Goal: Check status

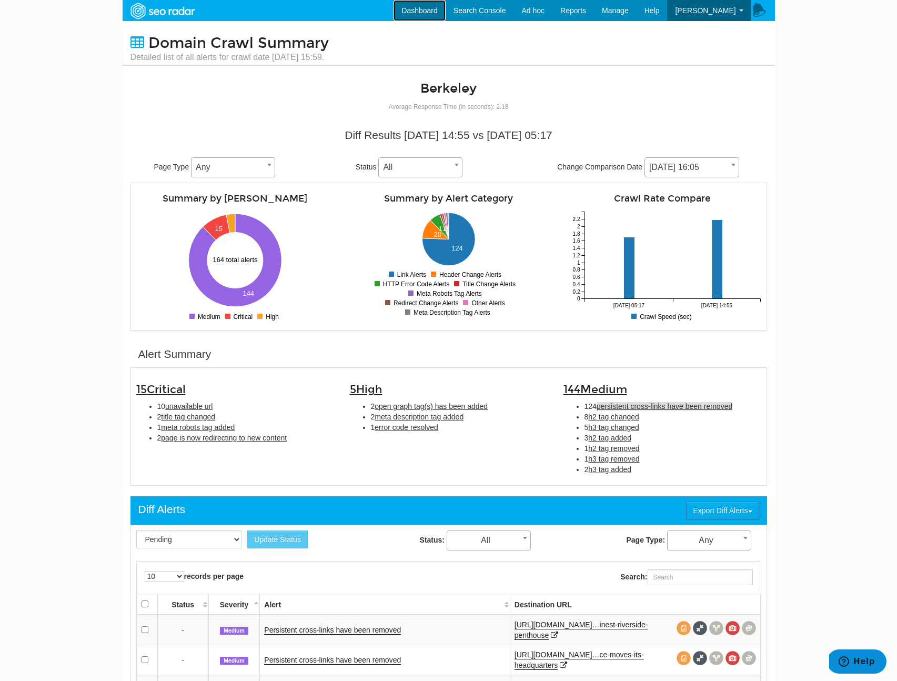
click at [425, 13] on link "Dashboard" at bounding box center [419, 10] width 52 height 21
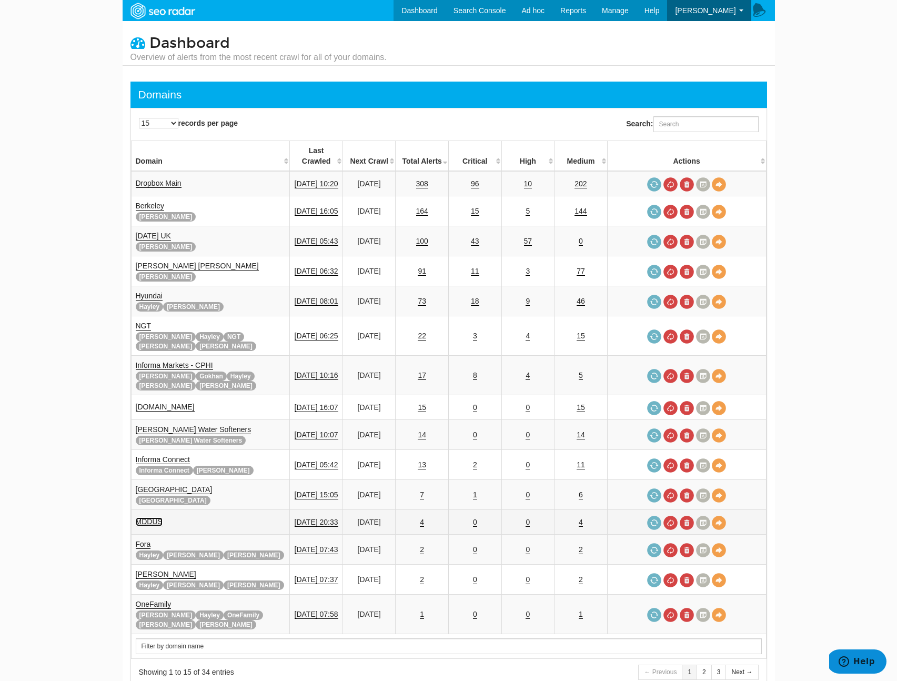
click at [149, 517] on link "MDDUS" at bounding box center [149, 521] width 27 height 9
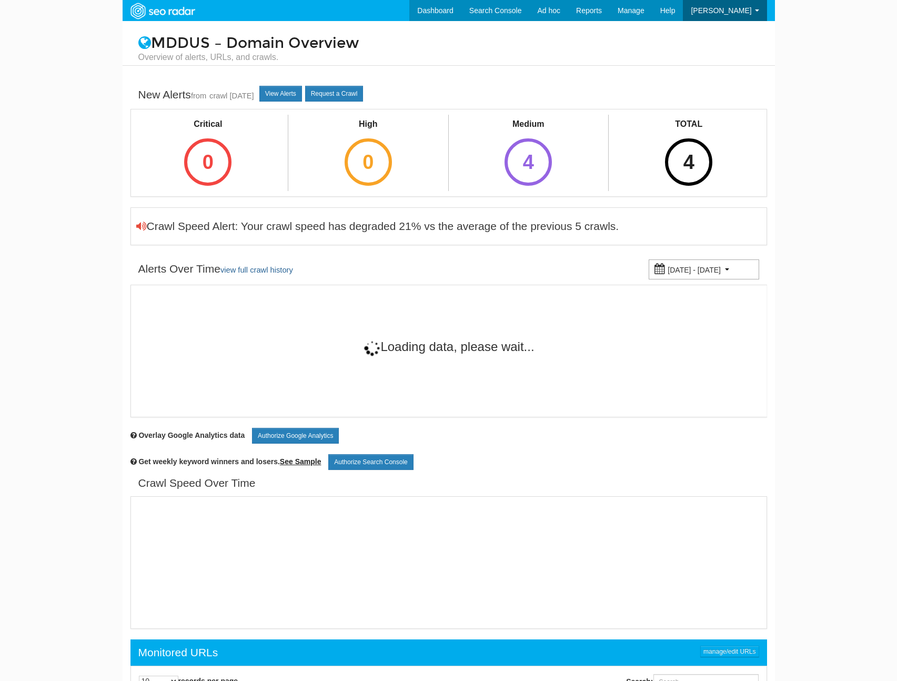
scroll to position [42, 0]
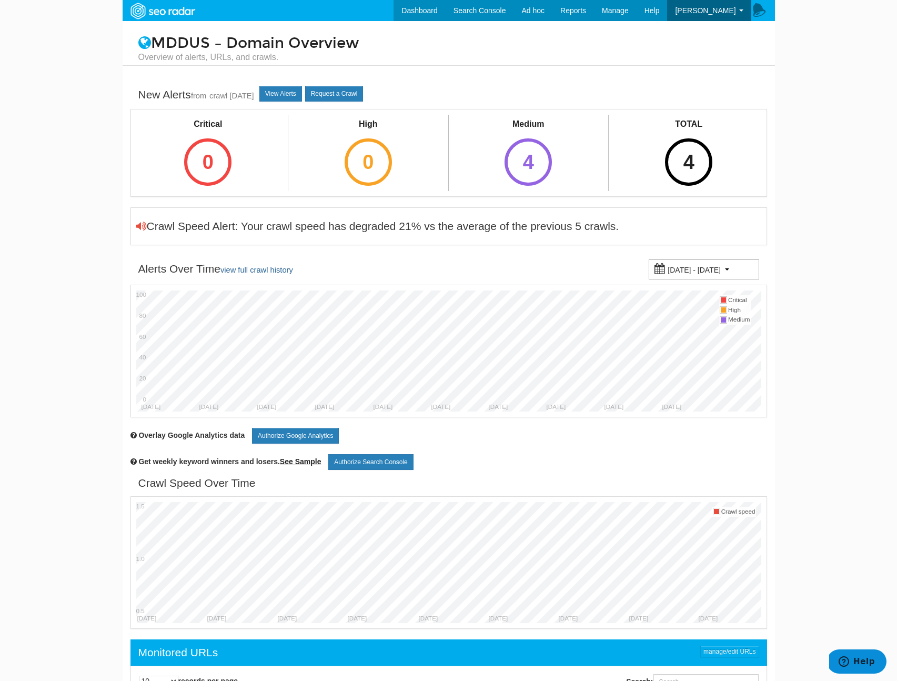
click at [712, 144] on div "TOTAL 4" at bounding box center [689, 152] width 74 height 74
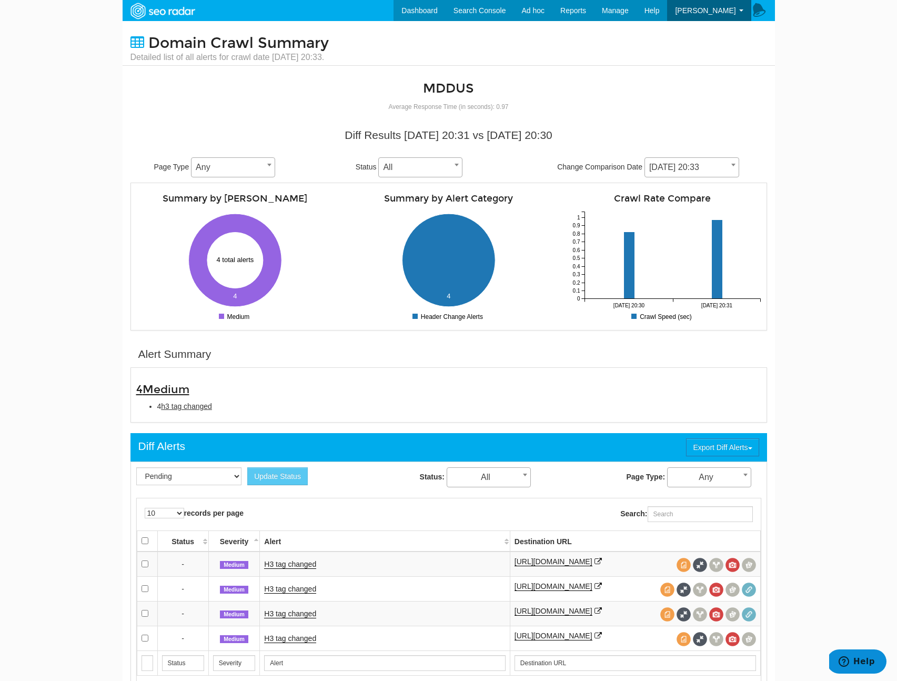
click at [686, 158] on span "[DATE] 20:33" at bounding box center [691, 167] width 95 height 20
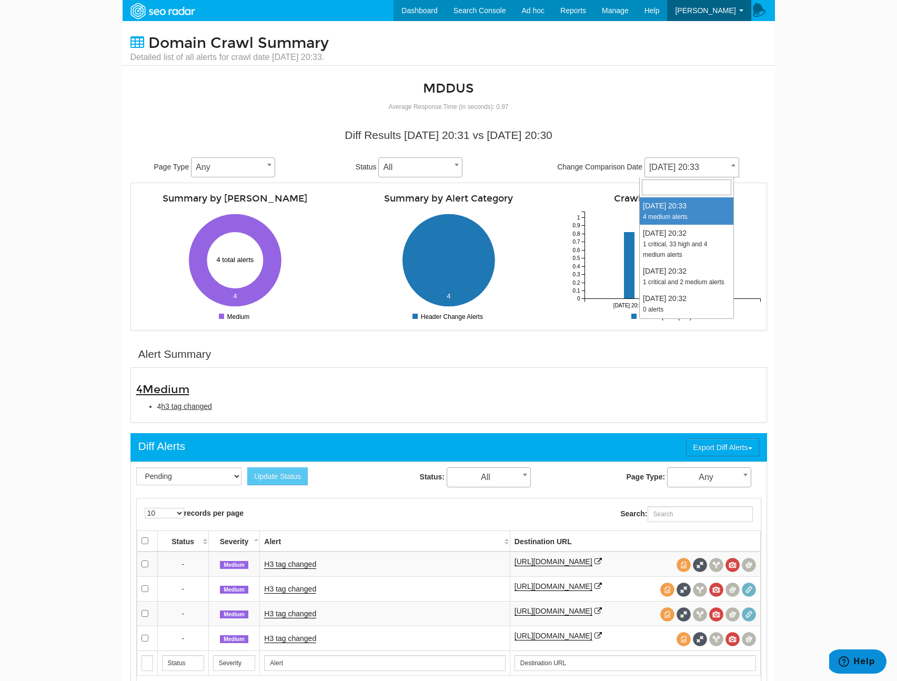
click at [359, 355] on div "Alert Summary" at bounding box center [448, 354] width 637 height 26
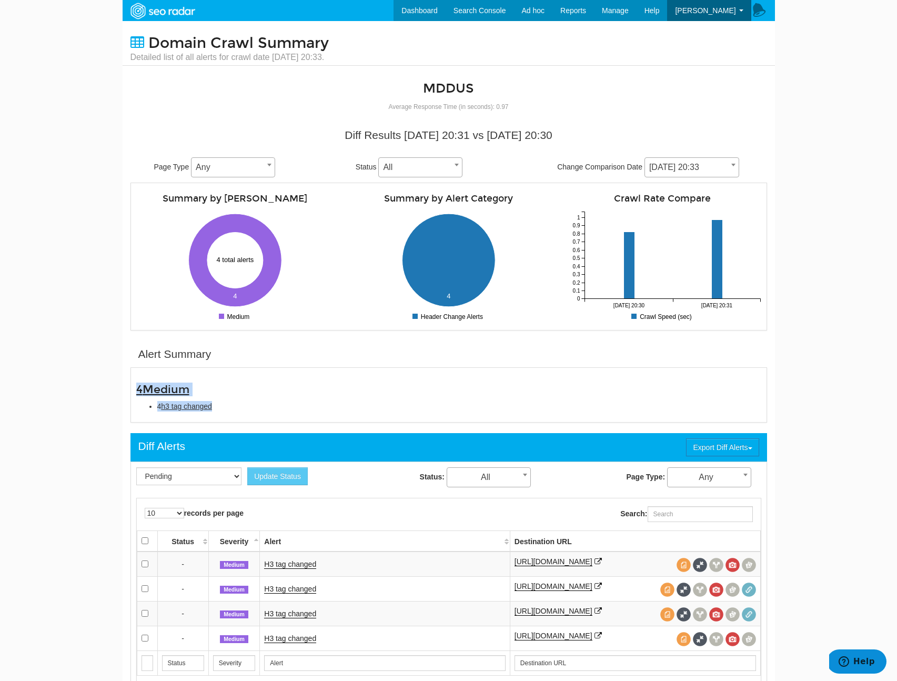
drag, startPoint x: 227, startPoint y: 405, endPoint x: 86, endPoint y: 380, distance: 143.2
click at [86, 380] on body "Dashboard Search Console Ad hoc Internet Archive Diff tool Mobile vs. Desktop F…" at bounding box center [448, 340] width 897 height 681
copy div "4 Medium 4 h3 tag changed"
click at [300, 606] on td "H3 tag changed" at bounding box center [385, 613] width 250 height 25
click at [304, 592] on link "H3 tag changed" at bounding box center [290, 588] width 52 height 9
